Goal: Find specific page/section: Find specific page/section

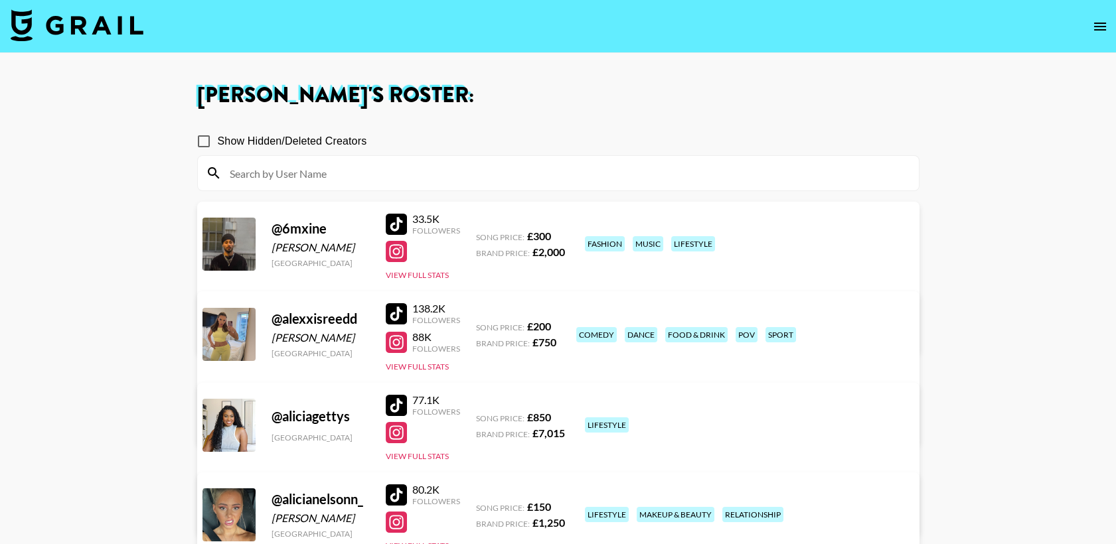
click at [320, 168] on input at bounding box center [566, 173] width 689 height 21
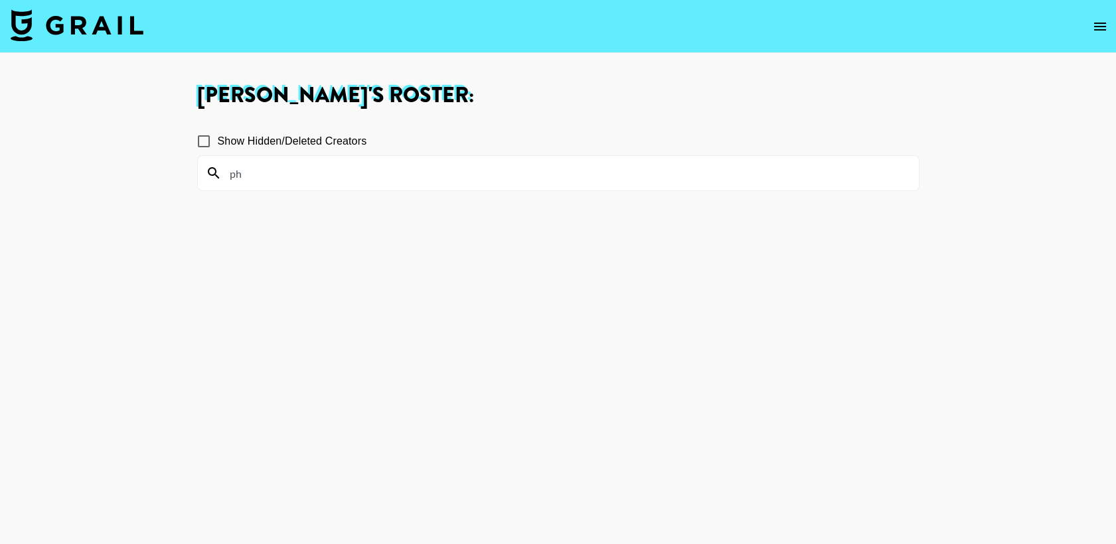
type input "p"
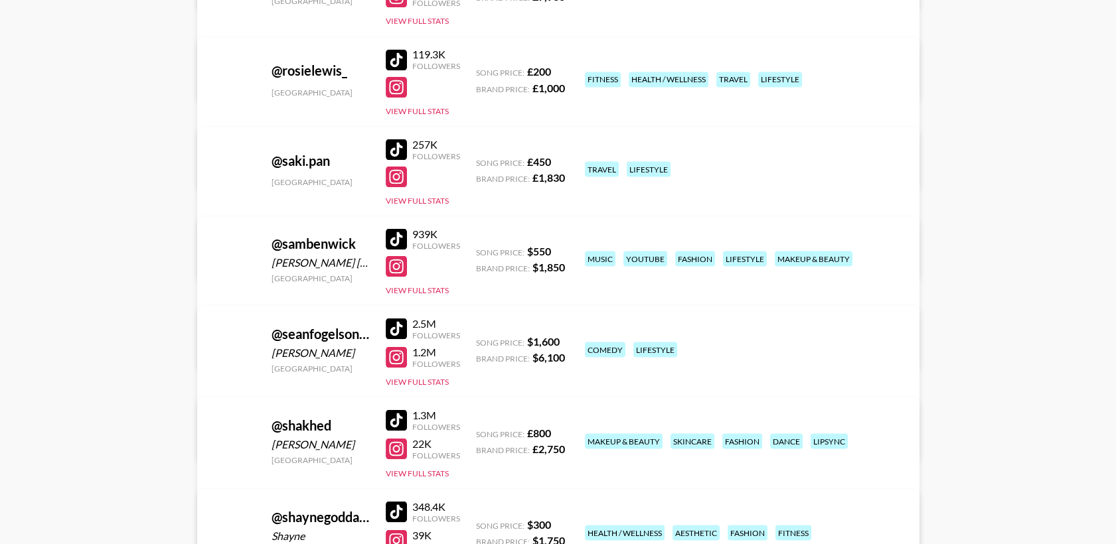
scroll to position [4941, 0]
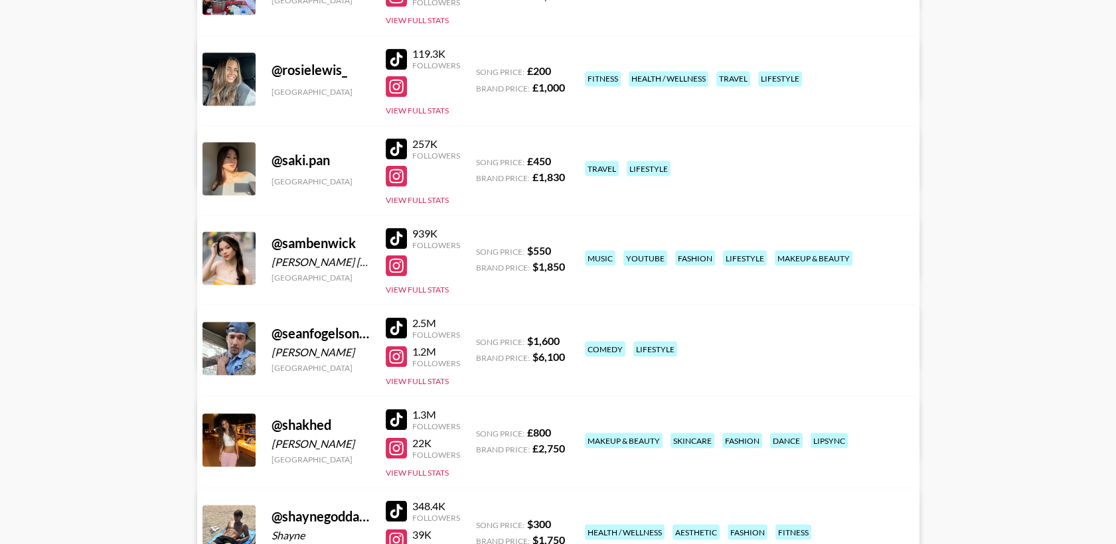
click at [390, 235] on div at bounding box center [396, 238] width 21 height 21
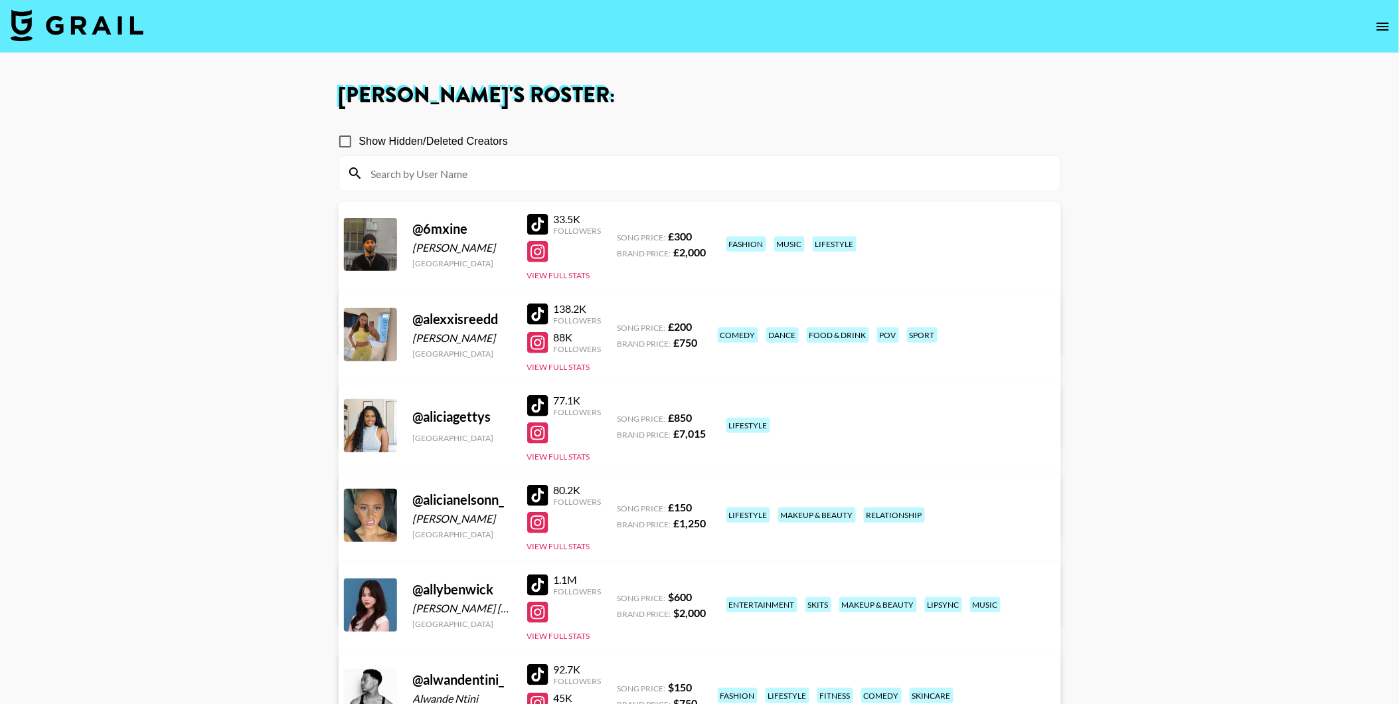
click at [123, 34] on img at bounding box center [77, 25] width 133 height 32
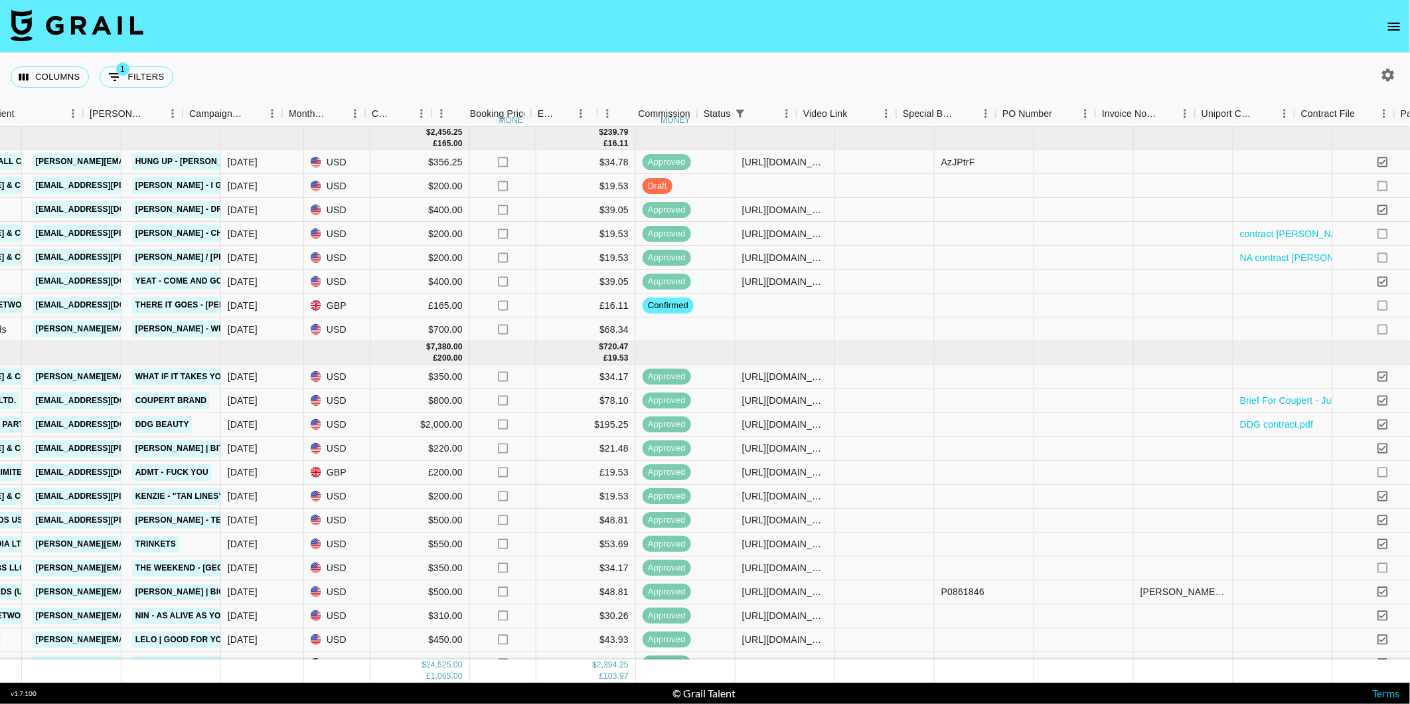
scroll to position [0, 805]
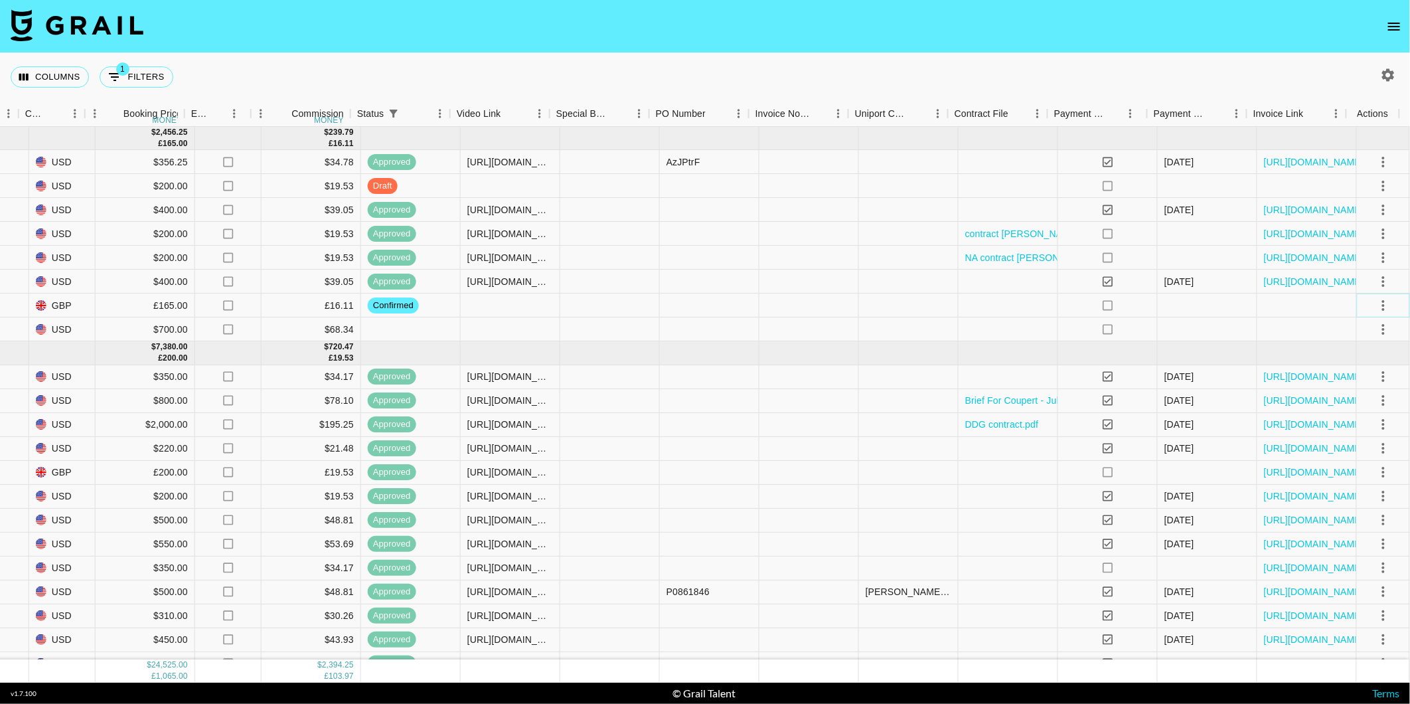
click at [1375, 307] on icon "select merge strategy" at bounding box center [1383, 305] width 16 height 16
click at [1346, 381] on li "Draft Created" at bounding box center [1368, 382] width 86 height 24
click at [664, 77] on div "Columns 1 Filters + Booking" at bounding box center [705, 77] width 1410 height 48
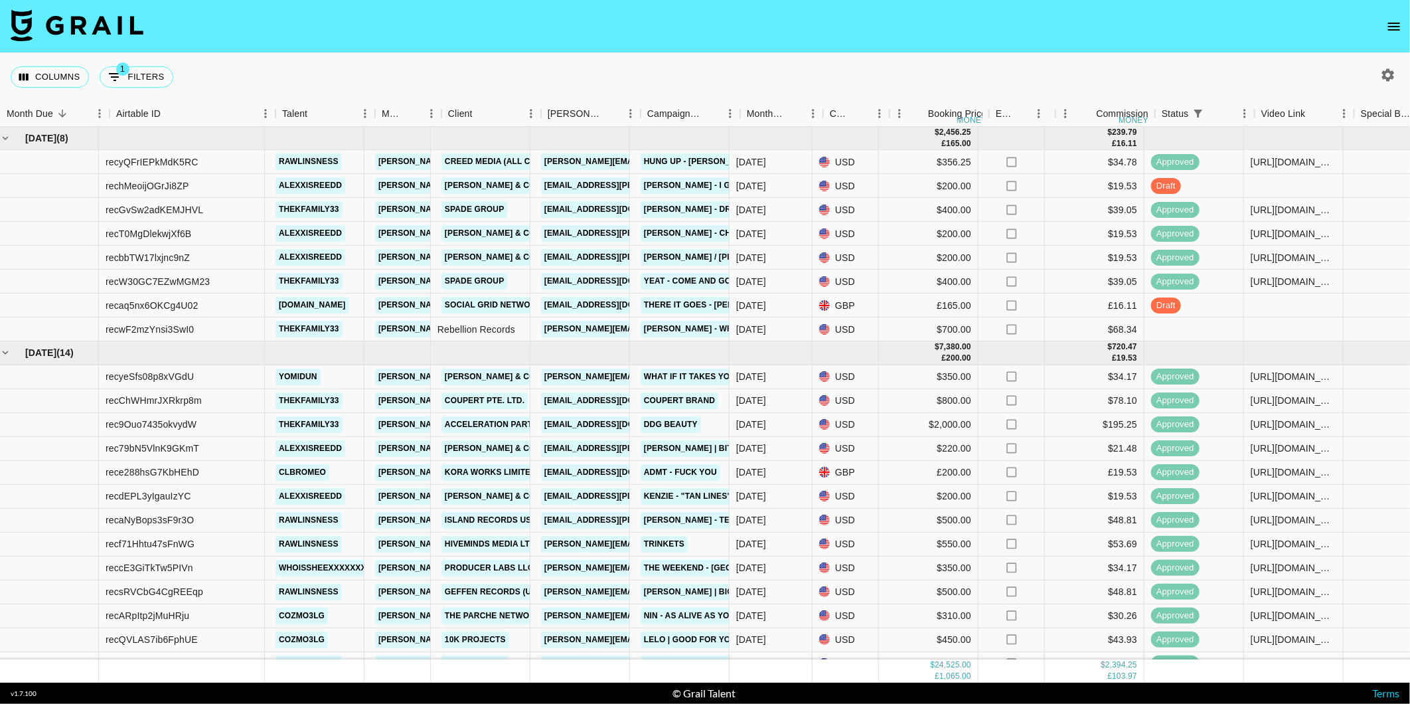
scroll to position [0, 0]
